Goal: Task Accomplishment & Management: Manage account settings

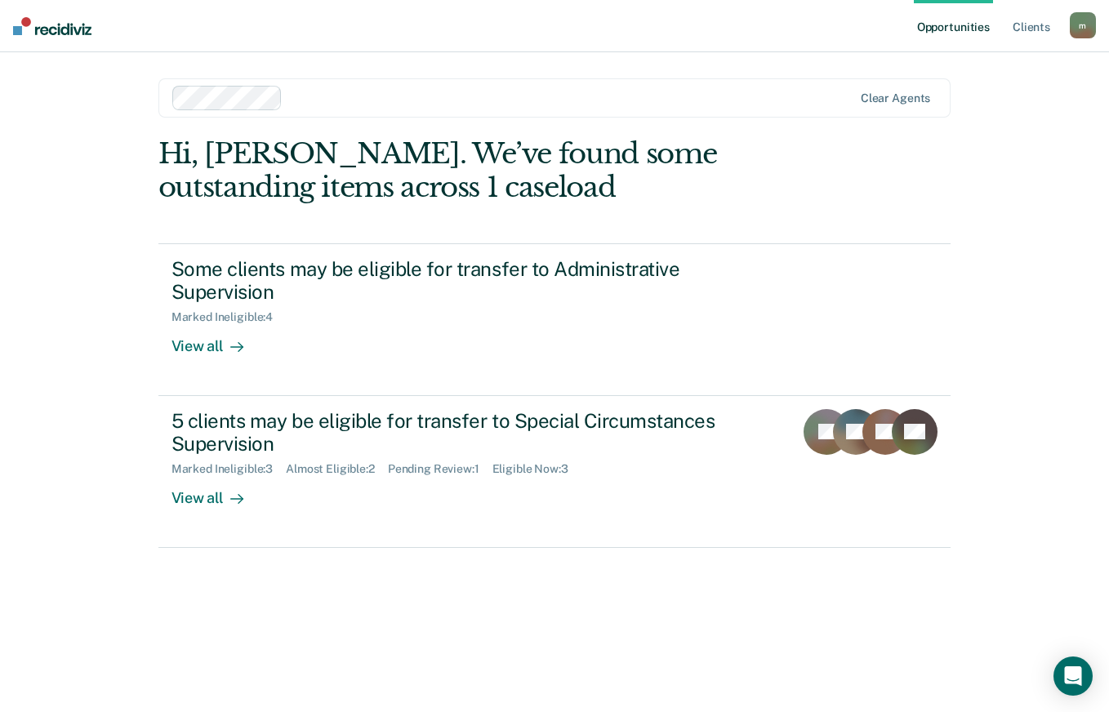
click at [1017, 493] on div "Opportunities Client s [EMAIL_ADDRESS][DOMAIN_NAME] m Profile How it works Log …" at bounding box center [554, 356] width 1109 height 712
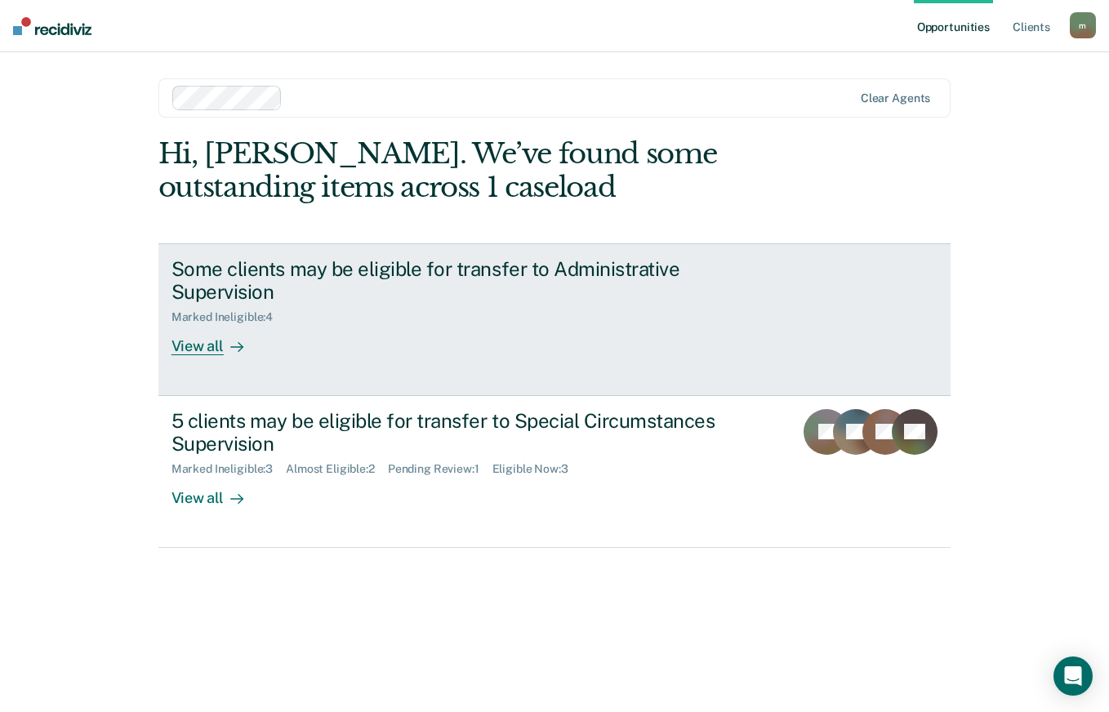
click at [230, 351] on icon at bounding box center [236, 346] width 13 height 13
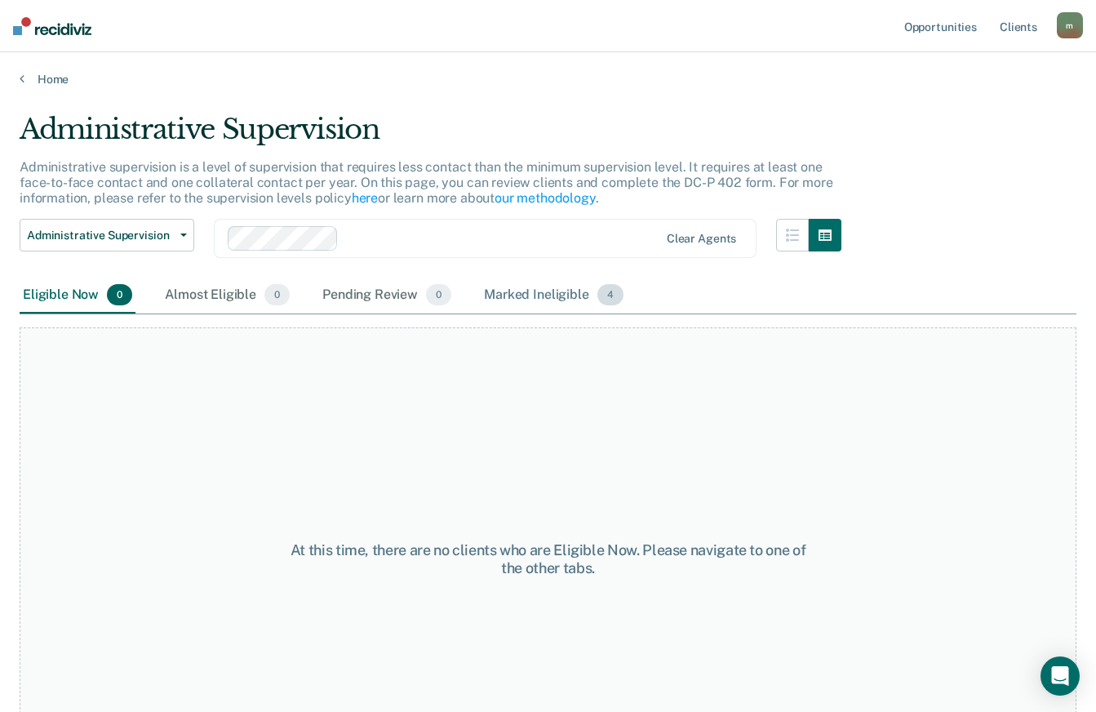
click at [535, 278] on div "Marked Ineligible 4" at bounding box center [554, 296] width 146 height 36
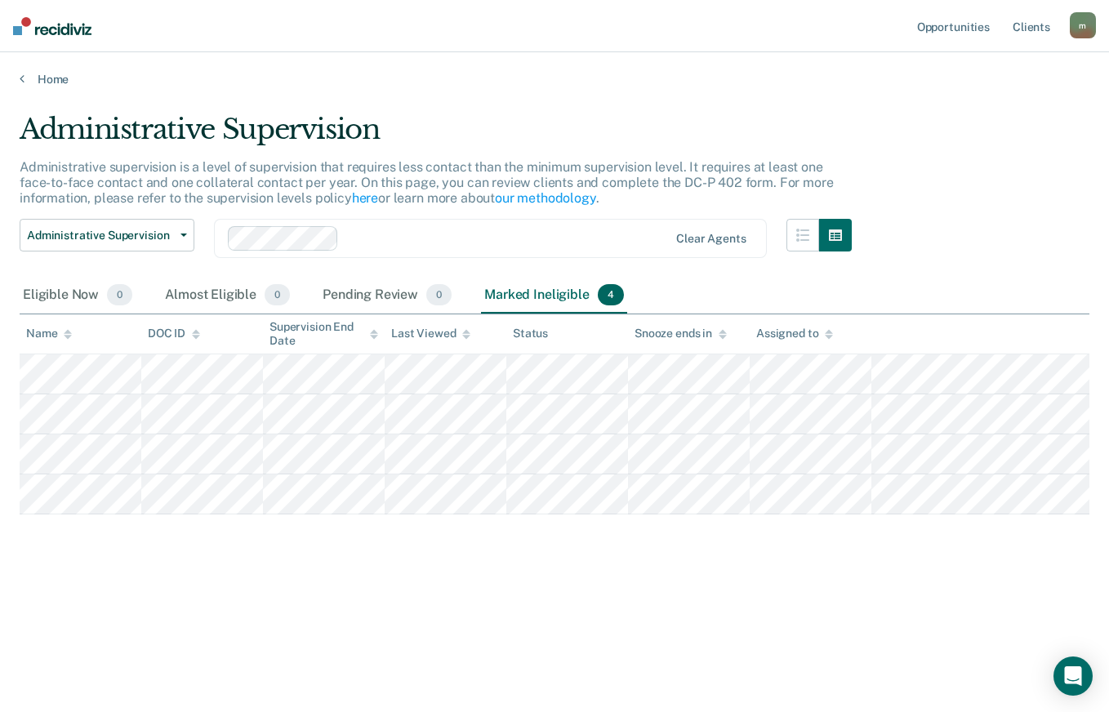
click at [998, 564] on div "Administrative Supervision Administrative supervision is a level of supervision…" at bounding box center [554, 351] width 1069 height 477
click at [176, 237] on span "button" at bounding box center [180, 234] width 13 height 3
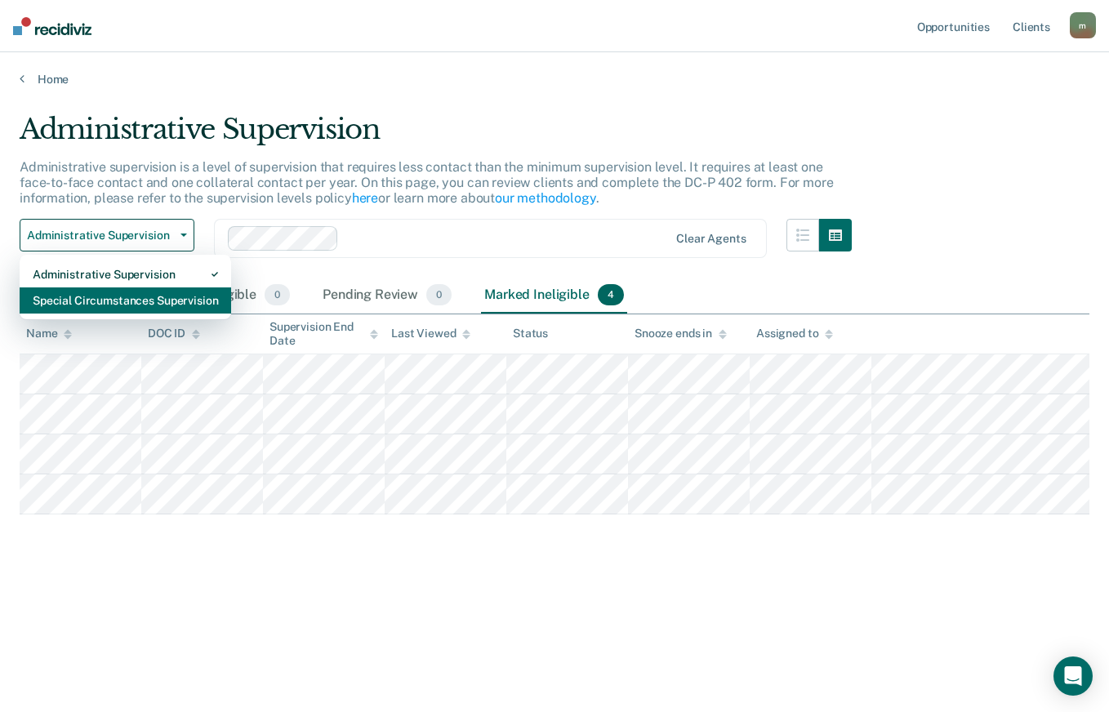
click at [135, 302] on div "Special Circumstances Supervision" at bounding box center [125, 300] width 185 height 26
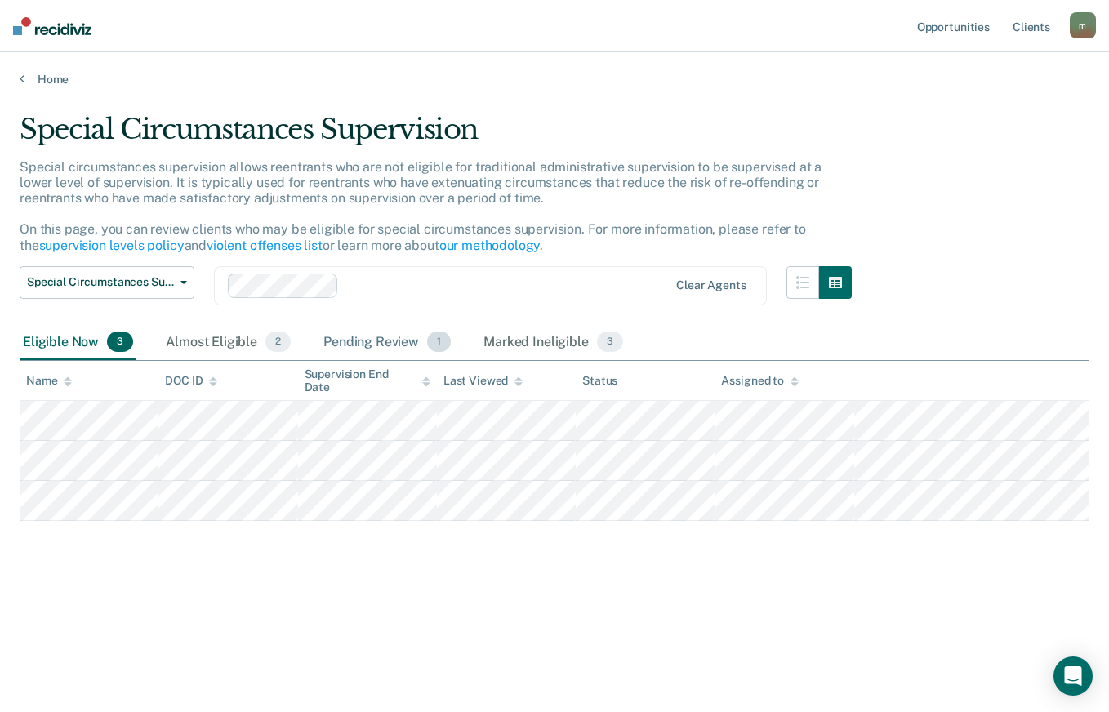
click at [369, 343] on div "Pending Review 1" at bounding box center [387, 343] width 134 height 36
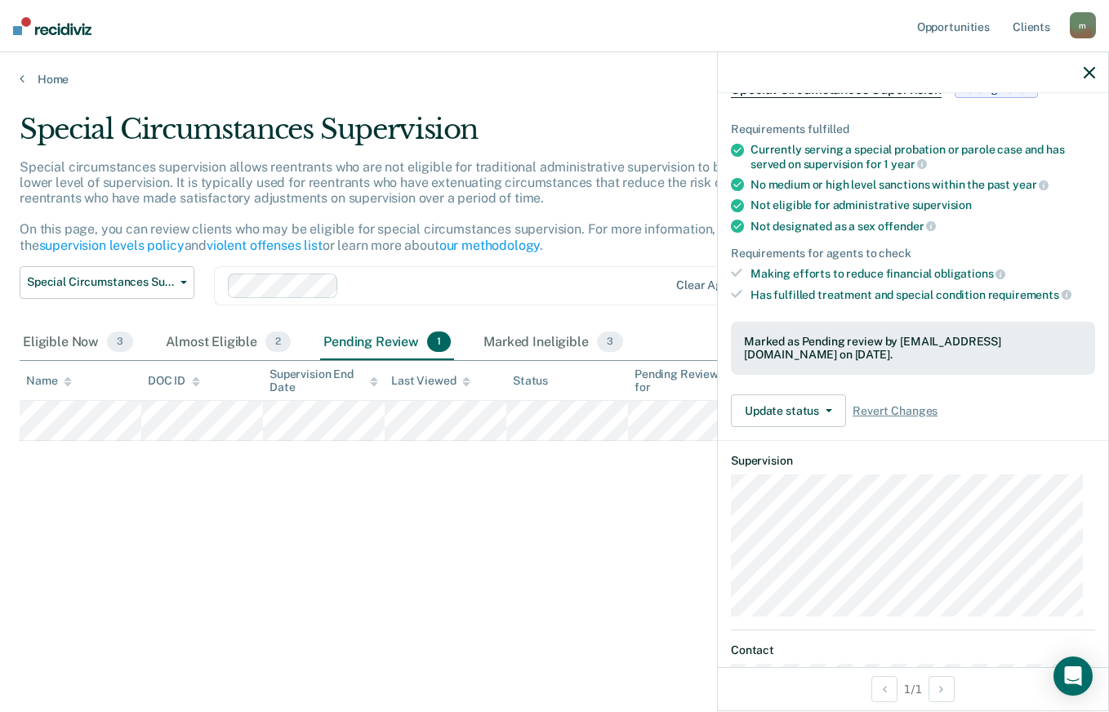
scroll to position [104, 0]
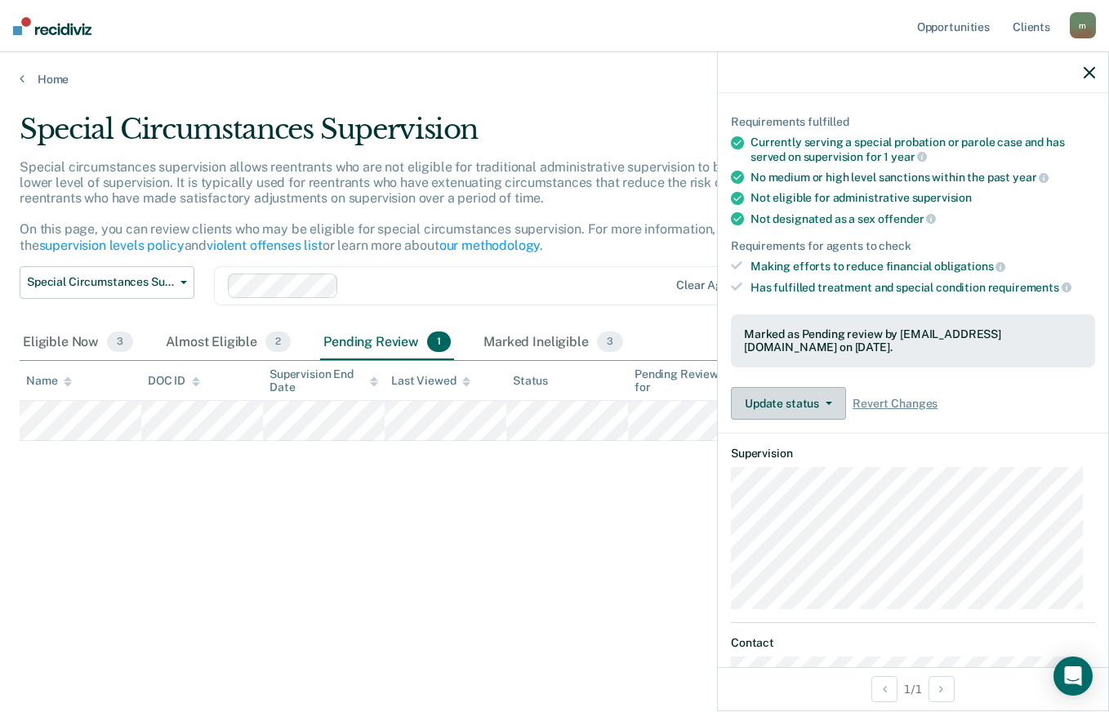
click at [827, 402] on icon "button" at bounding box center [828, 403] width 7 height 3
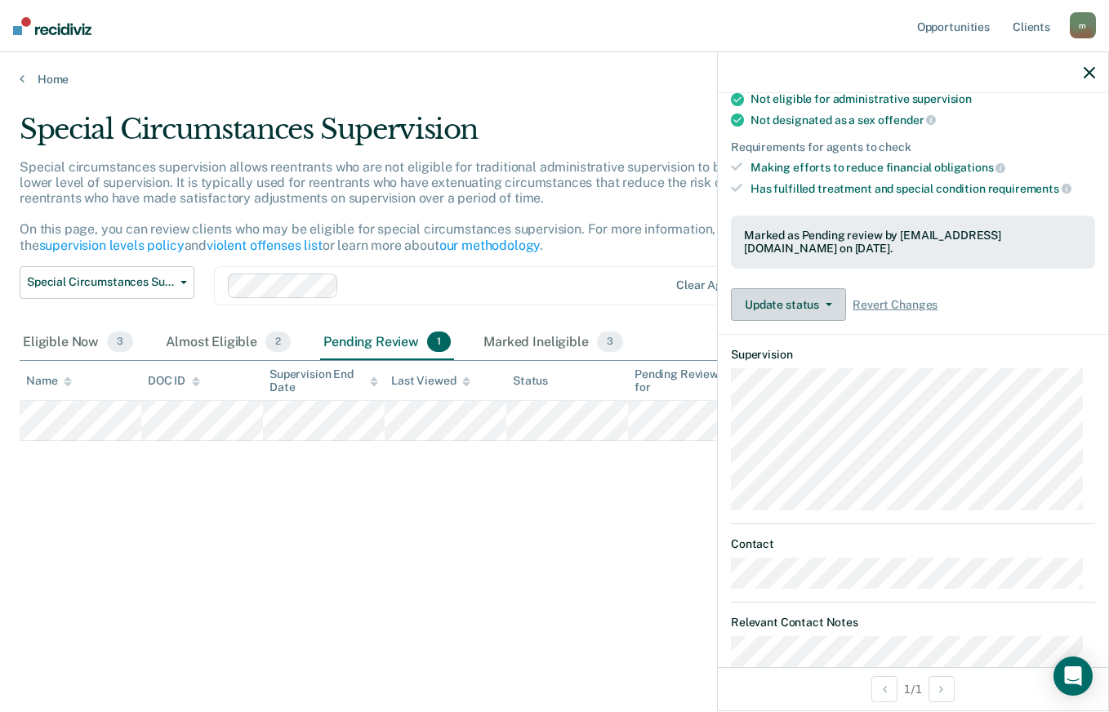
scroll to position [217, 0]
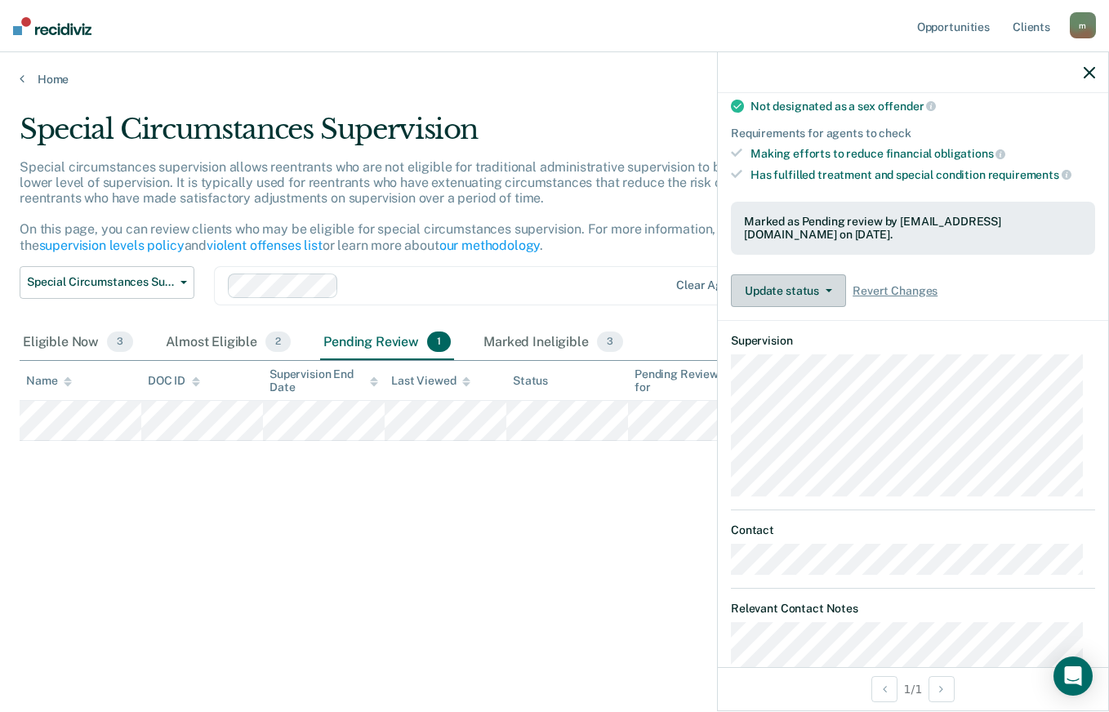
click at [827, 289] on icon "button" at bounding box center [828, 290] width 7 height 3
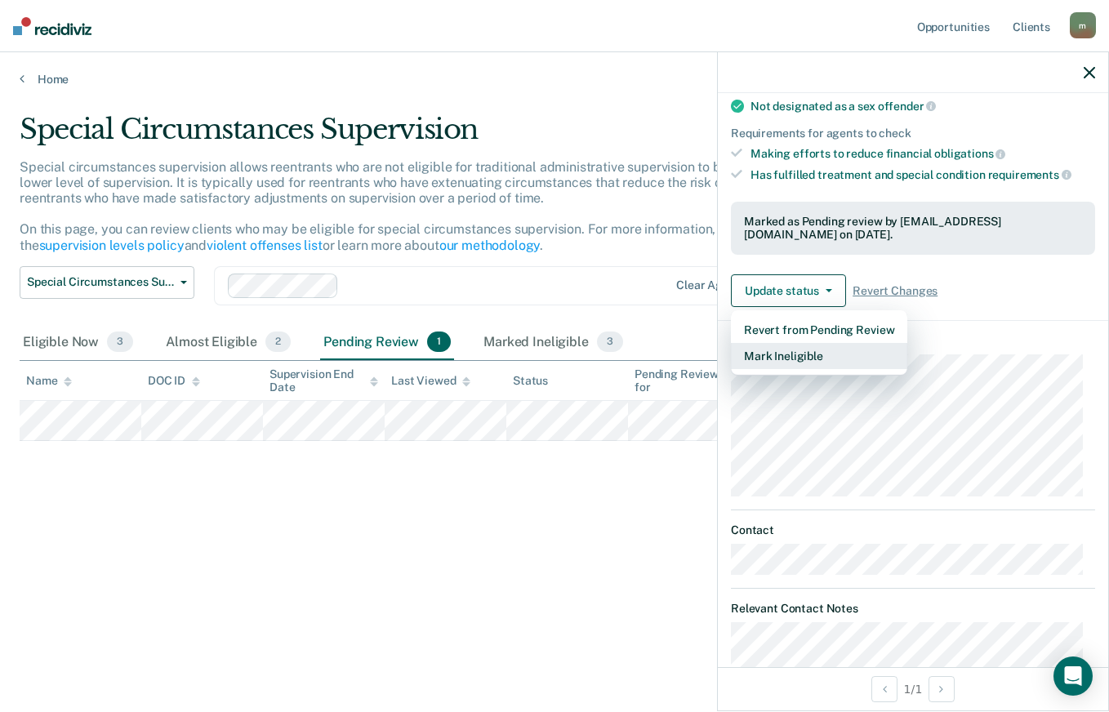
click at [828, 355] on button "Mark Ineligible" at bounding box center [819, 356] width 176 height 26
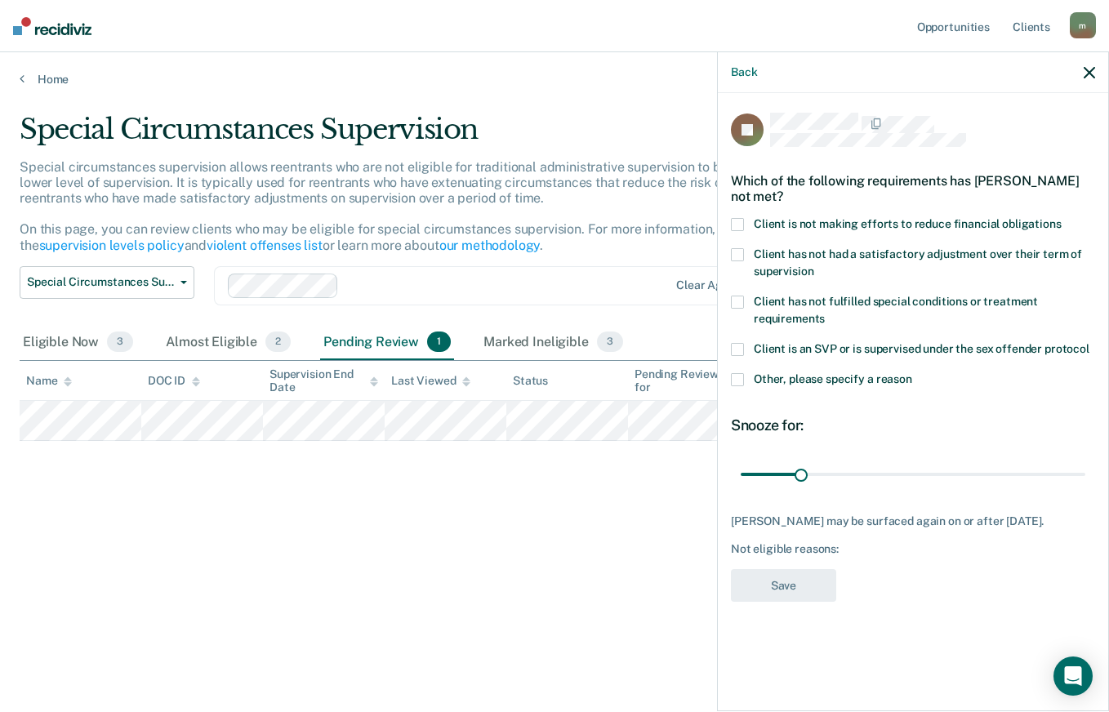
click at [737, 378] on span at bounding box center [737, 379] width 13 height 13
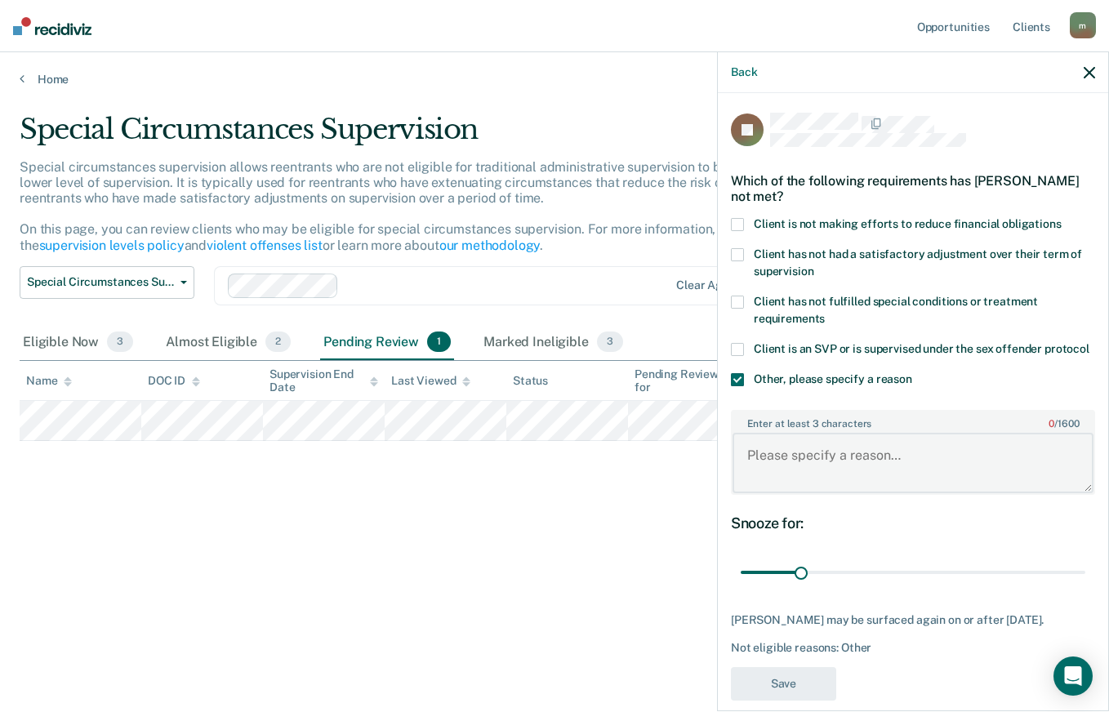
click at [841, 469] on textarea "Enter at least 3 characters 0 / 1600" at bounding box center [912, 463] width 361 height 60
type textarea "HPAL pending signature"
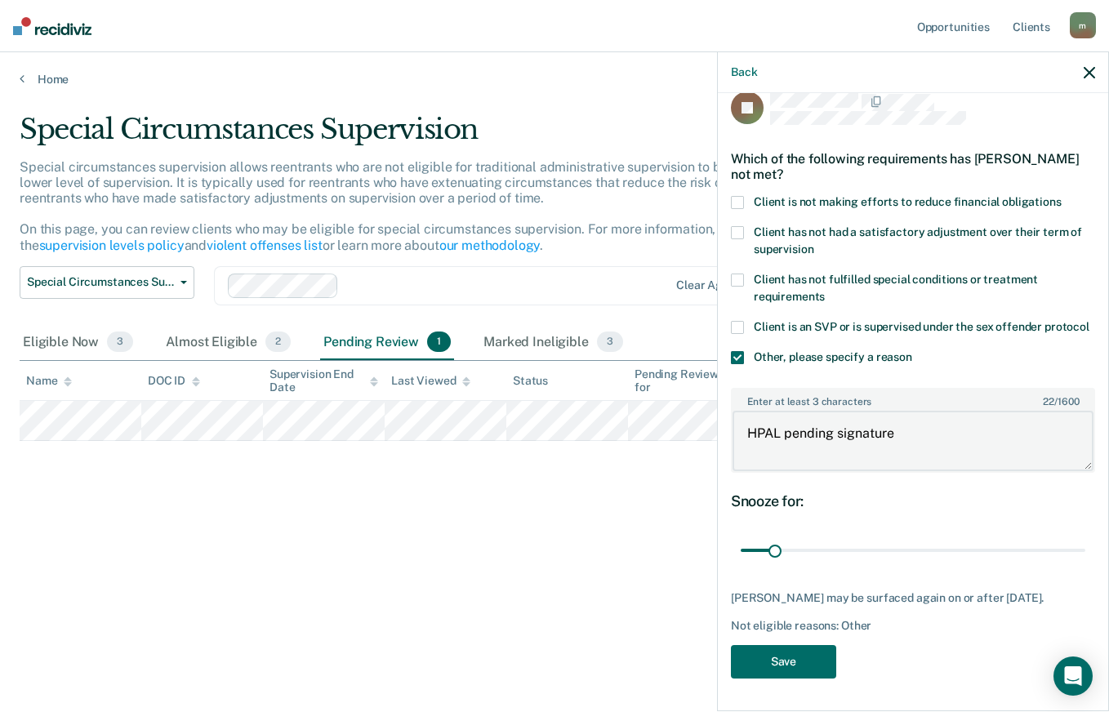
scroll to position [51, 0]
type input "21"
type textarea "HPAL pending signature"
click at [800, 664] on button "Save" at bounding box center [783, 661] width 105 height 33
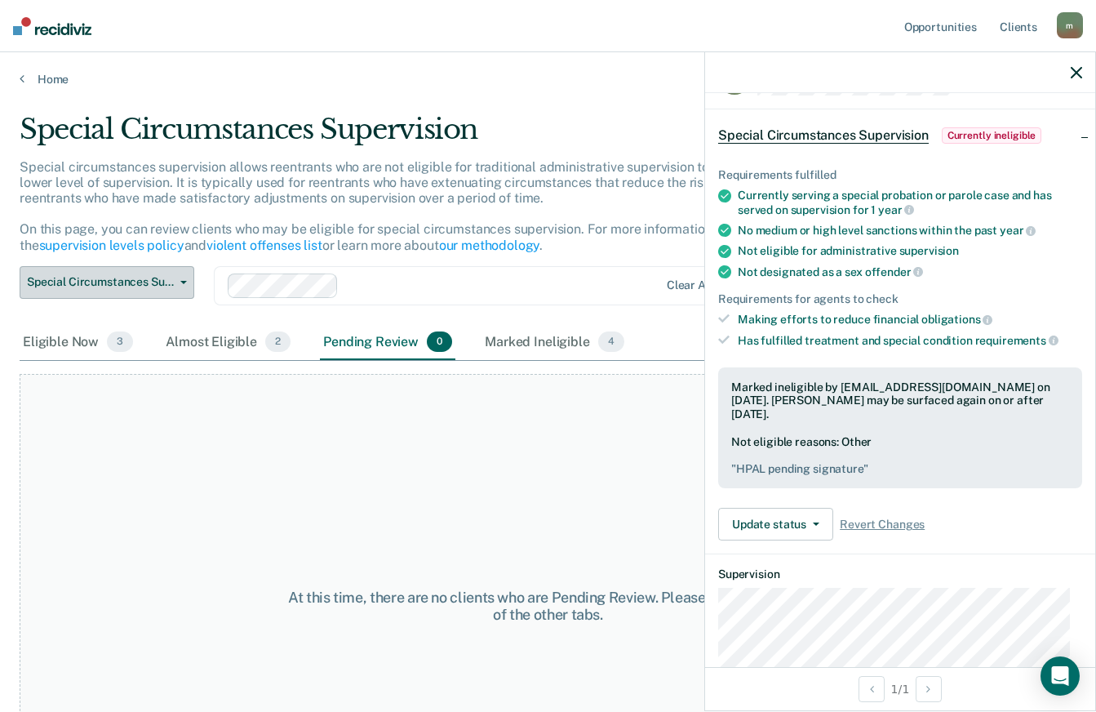
click at [22, 285] on button "Special Circumstances Supervision" at bounding box center [107, 282] width 175 height 33
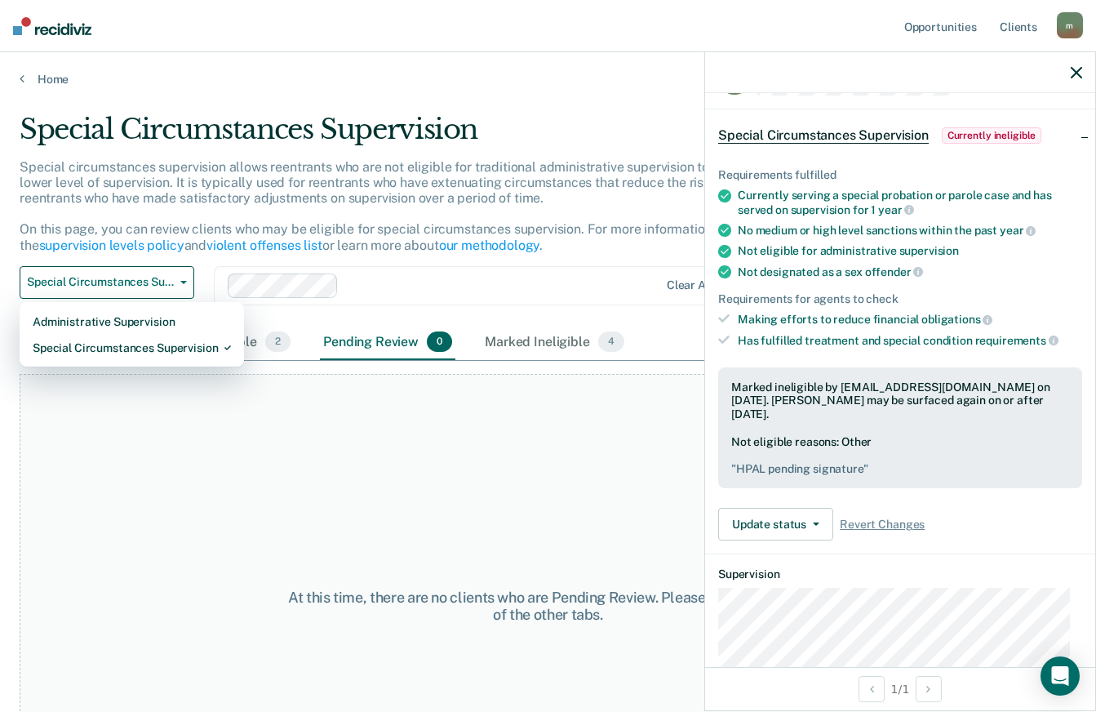
click at [147, 436] on div "At this time, there are no clients who are Pending Review. Please navigate to o…" at bounding box center [548, 606] width 1057 height 464
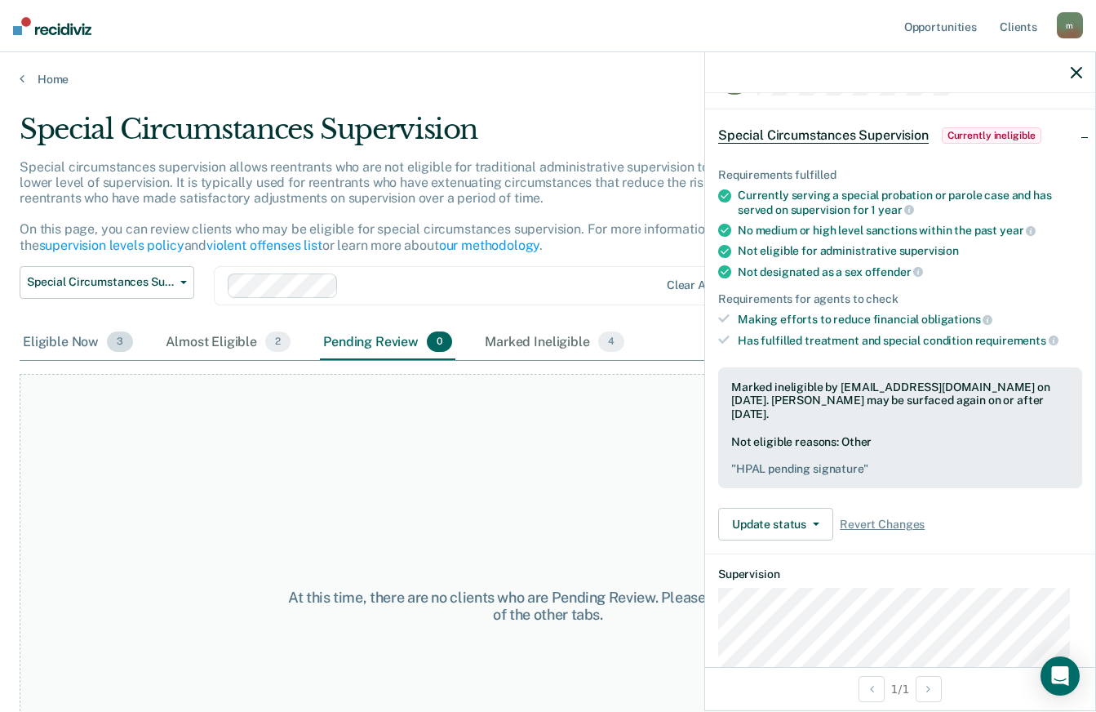
click at [61, 341] on div "Eligible Now 3" at bounding box center [78, 343] width 117 height 36
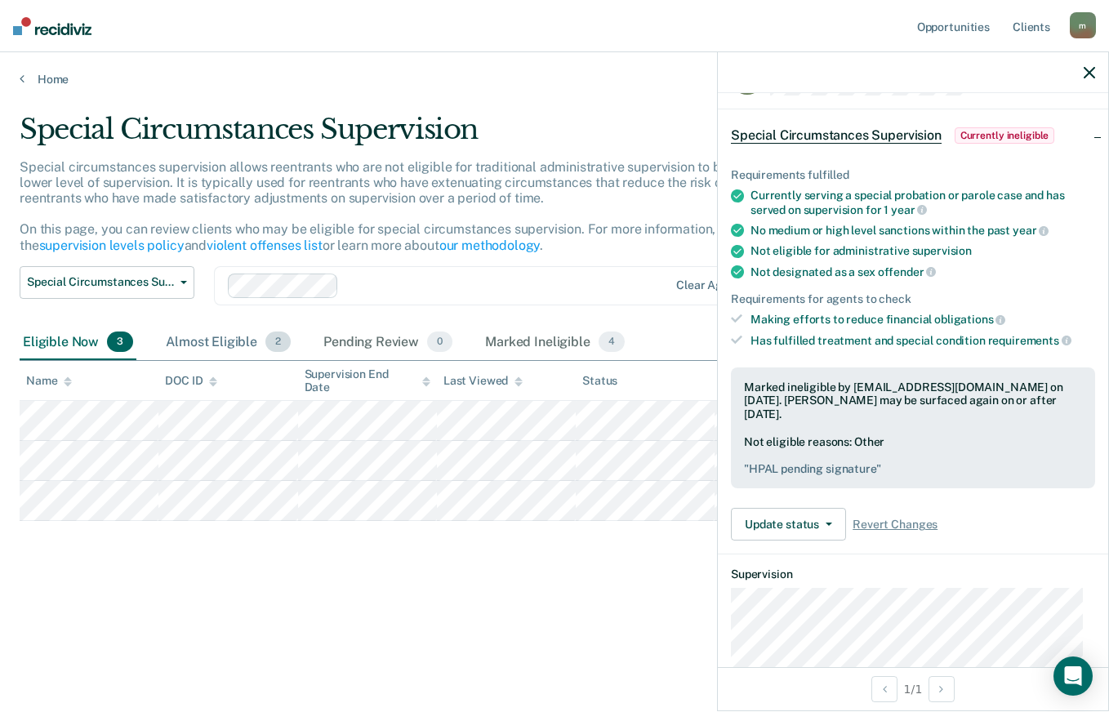
click at [216, 341] on div "Almost Eligible 2" at bounding box center [227, 343] width 131 height 36
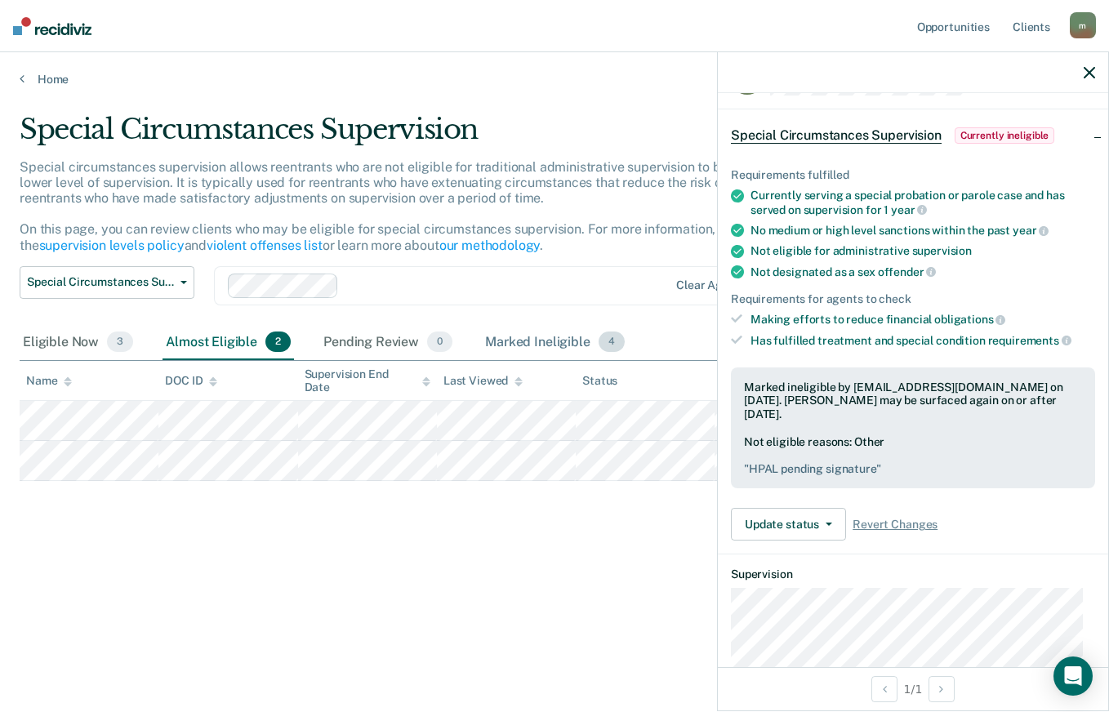
click at [531, 332] on div "Marked Ineligible 4" at bounding box center [555, 343] width 146 height 36
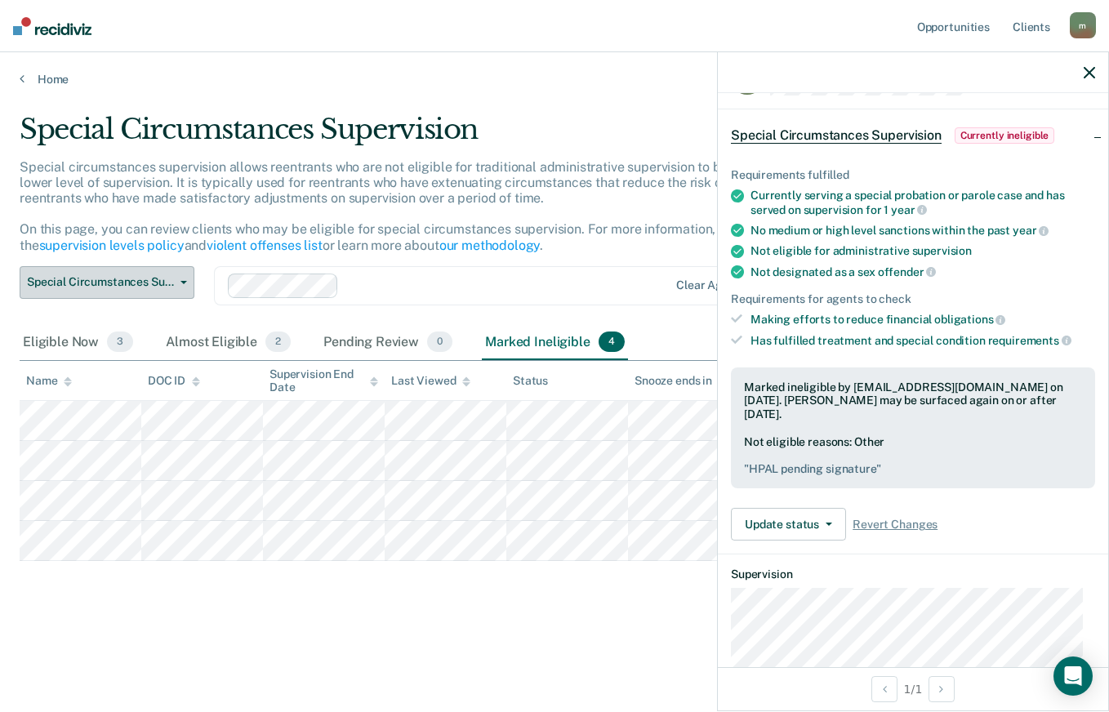
click at [184, 282] on icon "button" at bounding box center [183, 282] width 7 height 3
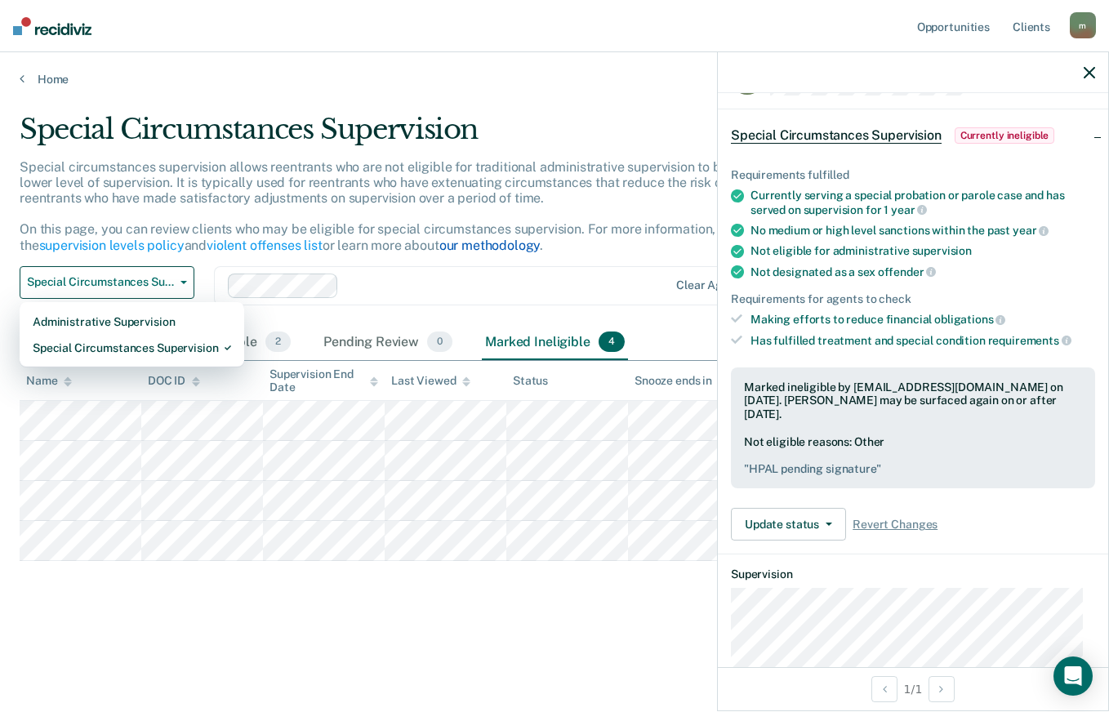
click at [479, 247] on link "our methodology" at bounding box center [489, 246] width 101 height 16
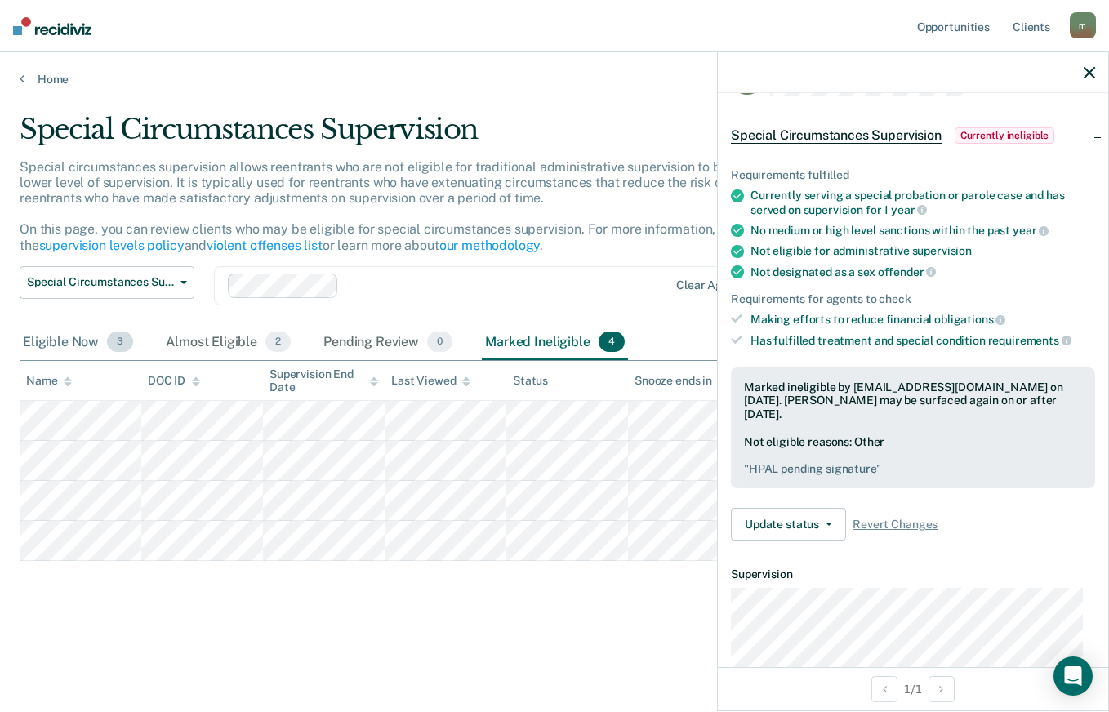
click at [62, 349] on div "Eligible Now 3" at bounding box center [78, 343] width 117 height 36
